Goal: Information Seeking & Learning: Learn about a topic

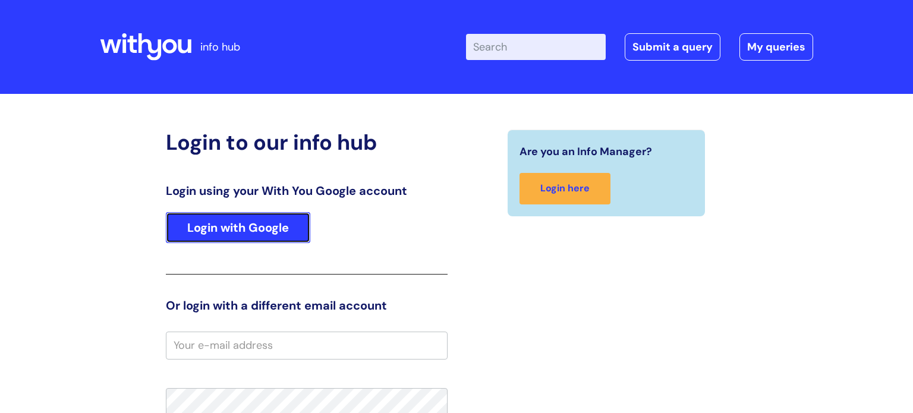
click at [251, 223] on link "Login with Google" at bounding box center [238, 227] width 144 height 31
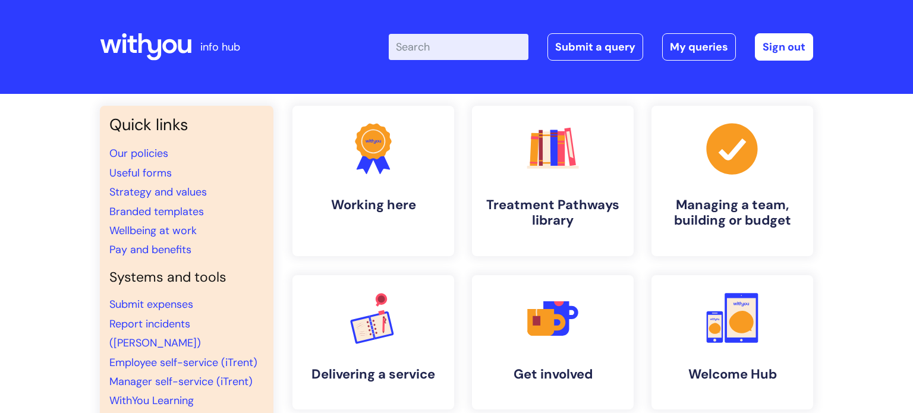
click at [432, 49] on input "Enter your search term here..." at bounding box center [459, 47] width 140 height 26
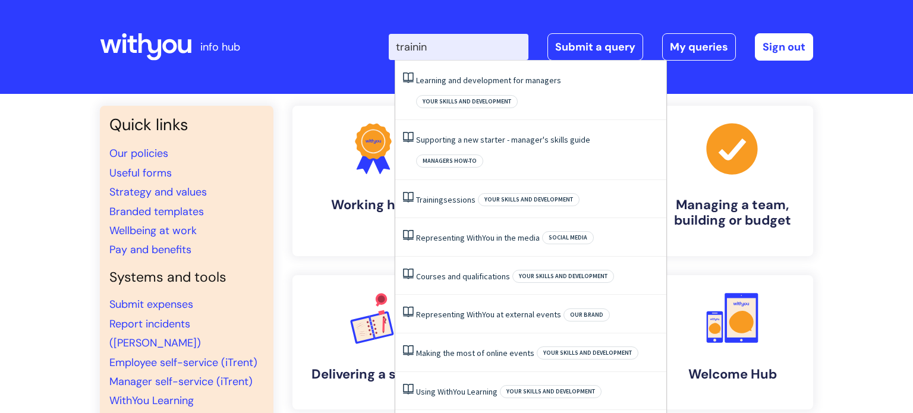
type input "training"
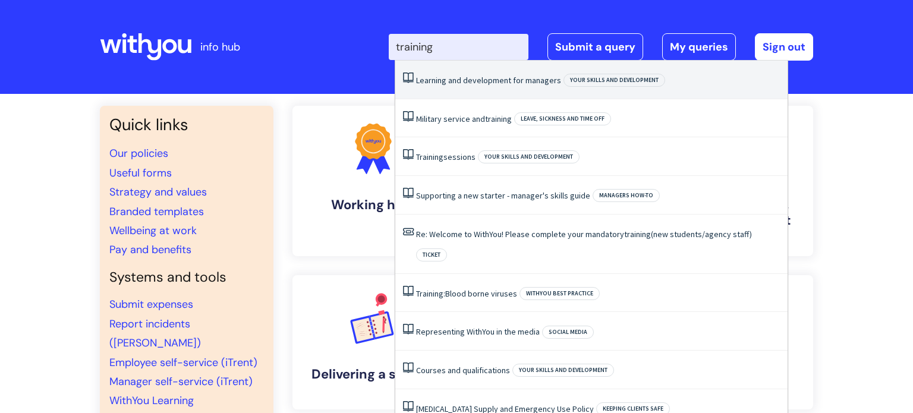
click at [524, 73] on li "Learning and development for managers Your skills and development" at bounding box center [591, 80] width 392 height 39
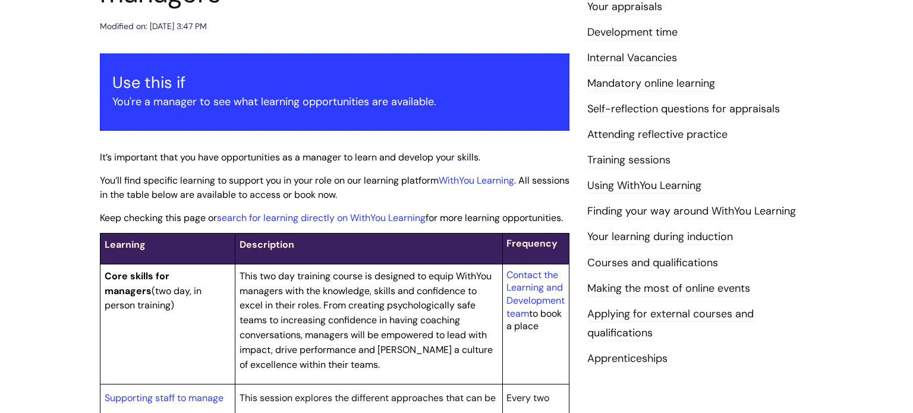
scroll to position [71, 0]
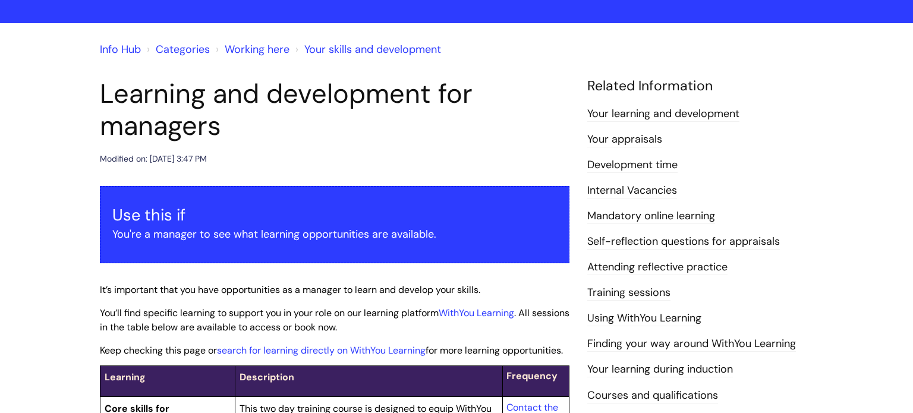
click at [660, 111] on link "Your learning and development" at bounding box center [663, 113] width 152 height 15
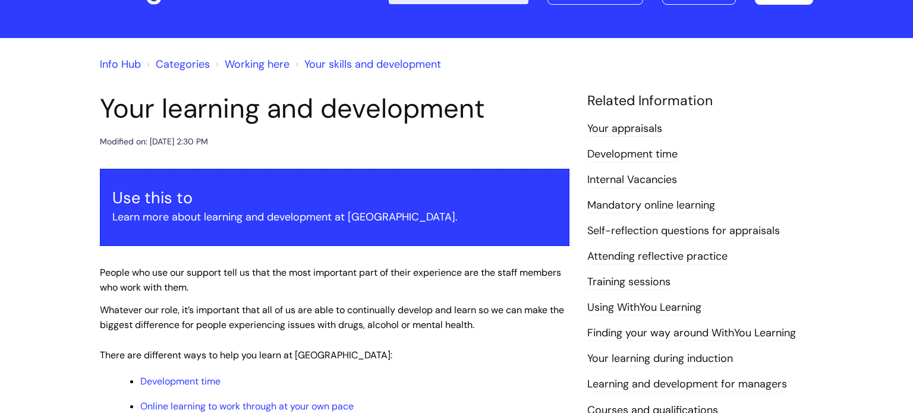
scroll to position [57, 0]
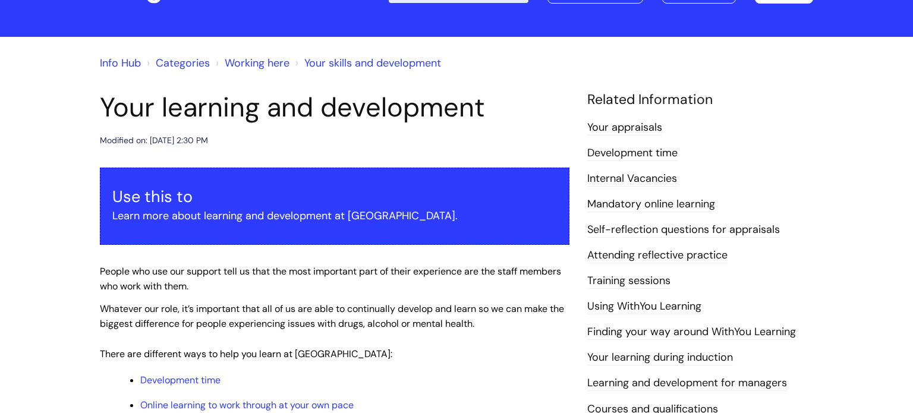
click at [664, 202] on link "Mandatory online learning" at bounding box center [651, 204] width 128 height 15
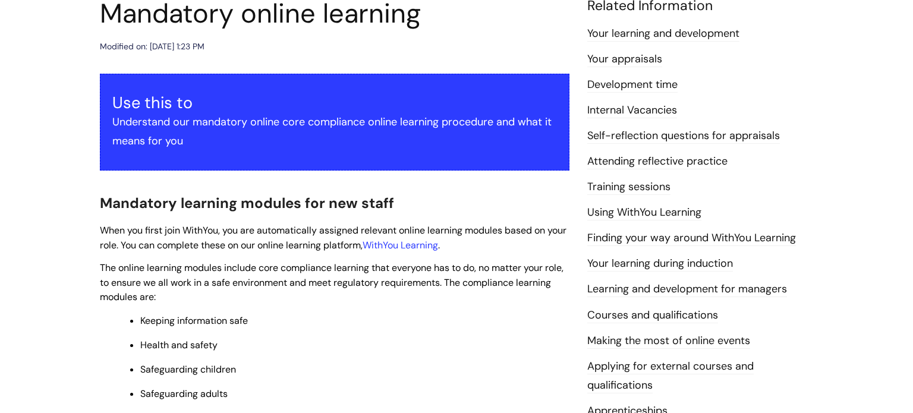
scroll to position [179, 0]
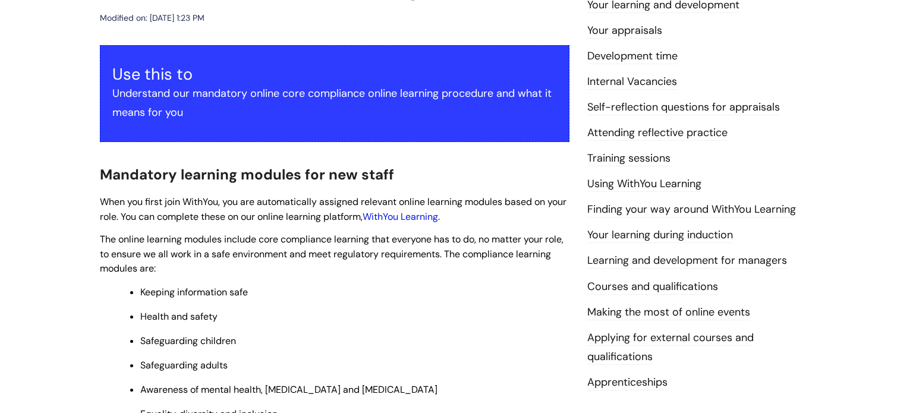
click at [438, 215] on link "WithYou Learning" at bounding box center [400, 216] width 75 height 12
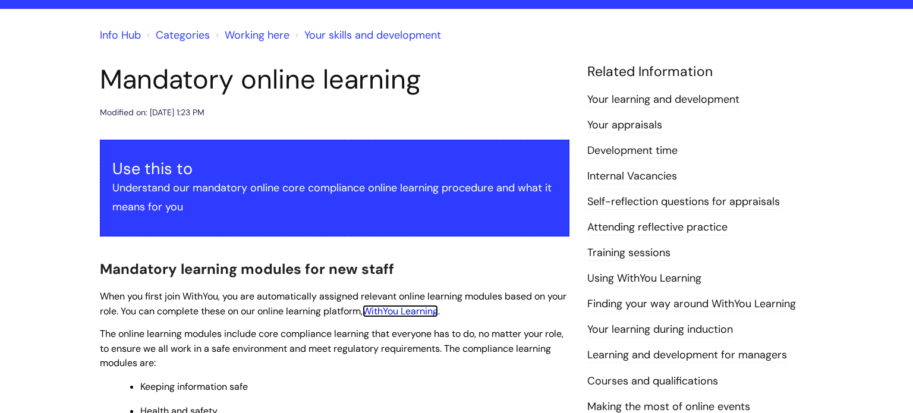
scroll to position [104, 0]
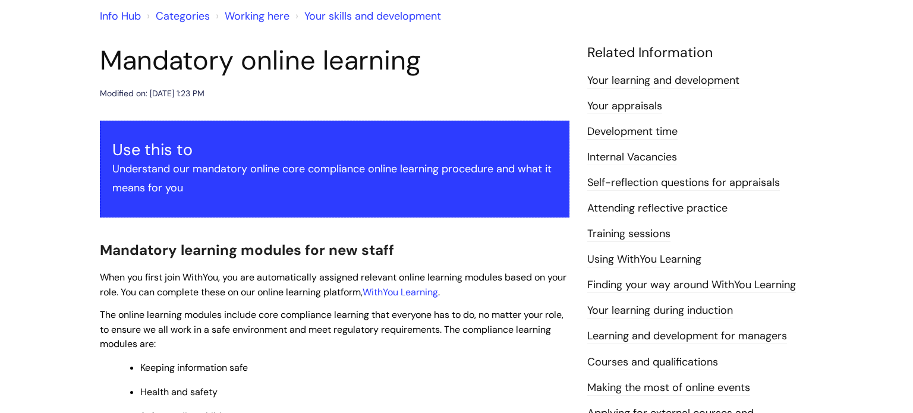
click at [651, 235] on link "Training sessions" at bounding box center [628, 233] width 83 height 15
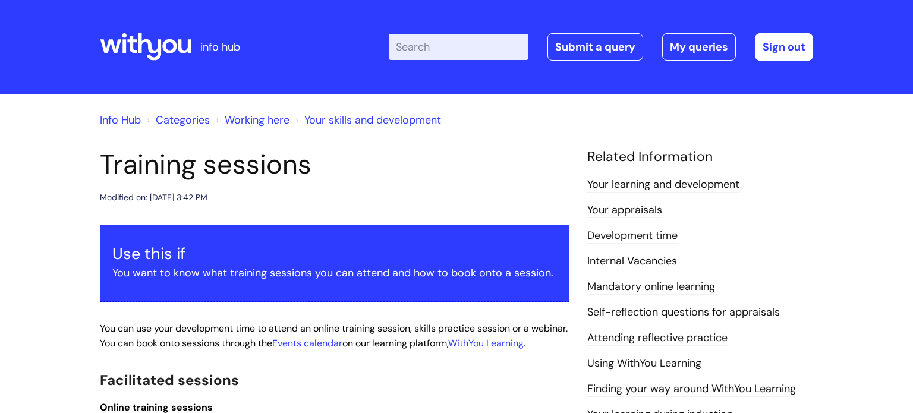
click at [675, 283] on link "Mandatory online learning" at bounding box center [651, 286] width 128 height 15
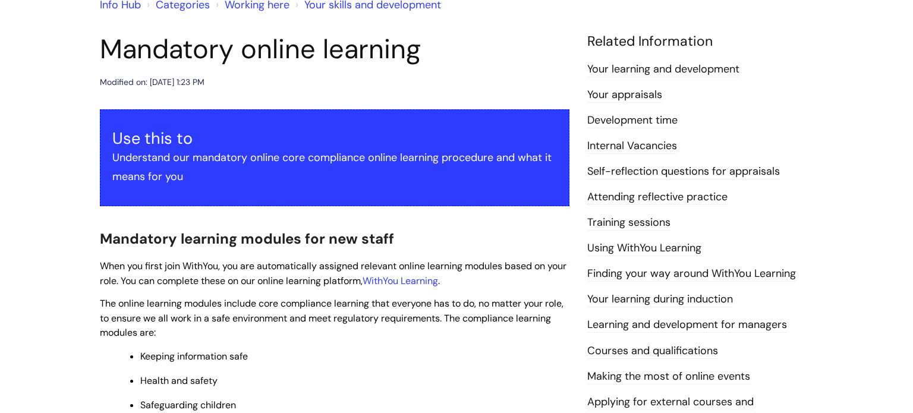
scroll to position [119, 0]
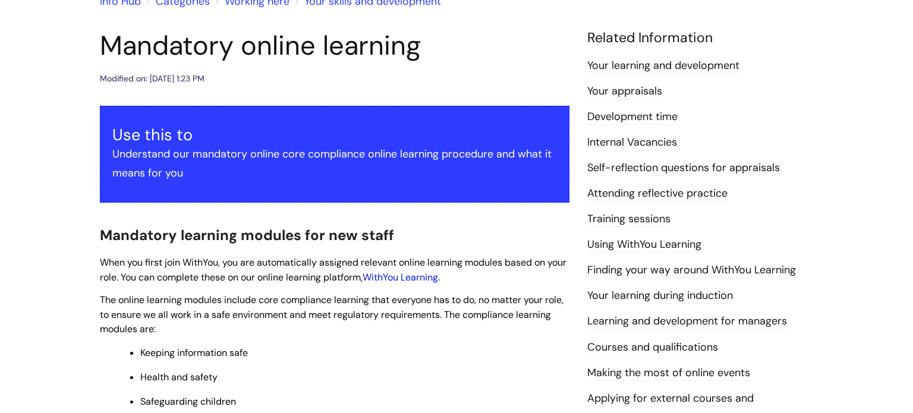
click at [434, 278] on link "WithYou Learning" at bounding box center [400, 277] width 75 height 12
click at [438, 278] on link "WithYou Learning" at bounding box center [400, 277] width 75 height 12
click at [420, 275] on link "WithYou Learning" at bounding box center [400, 277] width 75 height 12
